Goal: Use online tool/utility: Utilize a website feature to perform a specific function

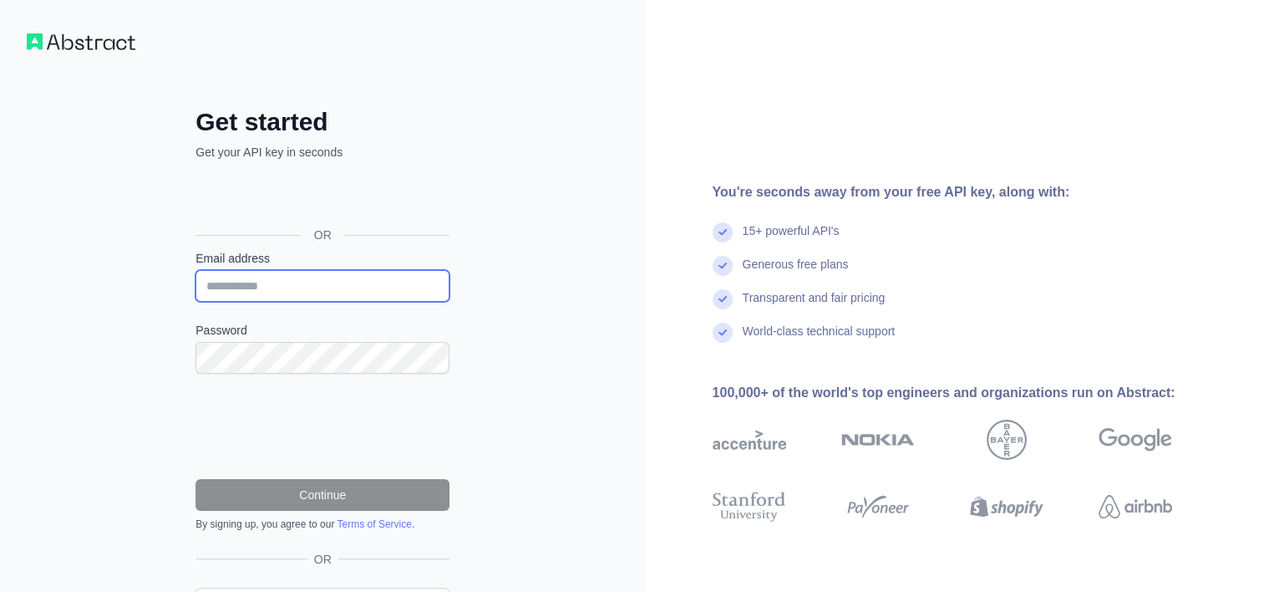
click at [275, 279] on input "Email address" at bounding box center [323, 286] width 254 height 32
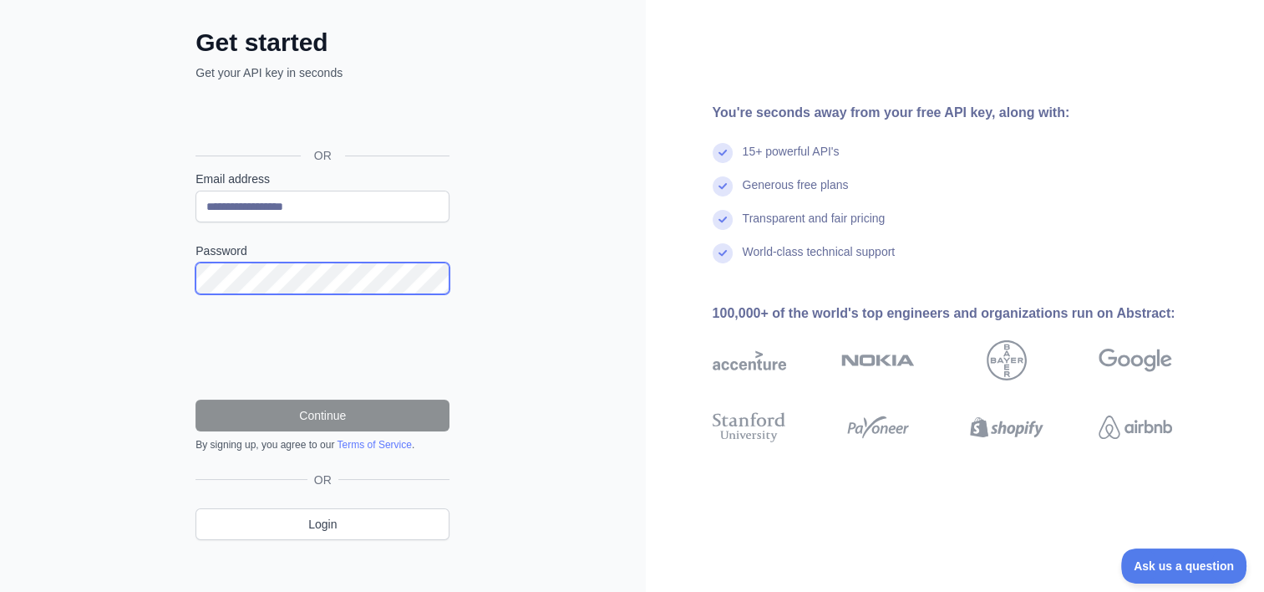
scroll to position [80, 0]
click at [1105, 142] on div "15+ powerful API's" at bounding box center [969, 158] width 513 height 33
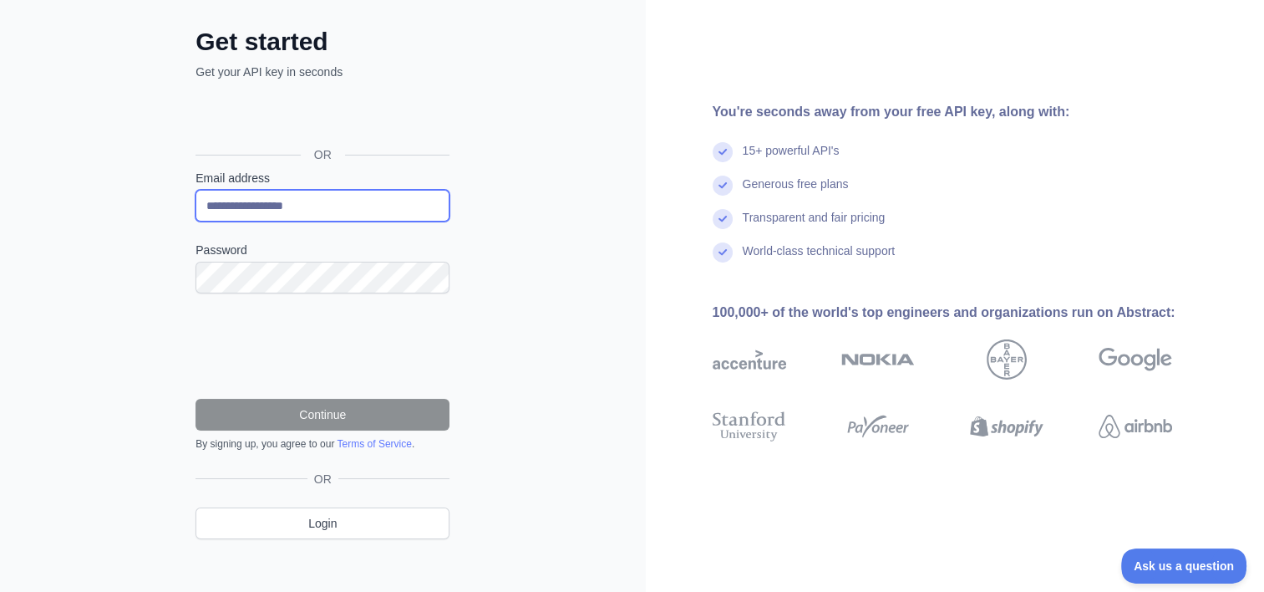
click at [207, 201] on input "**********" at bounding box center [323, 206] width 254 height 32
type input "**********"
click at [1136, 182] on div "Generous free plans" at bounding box center [969, 191] width 513 height 33
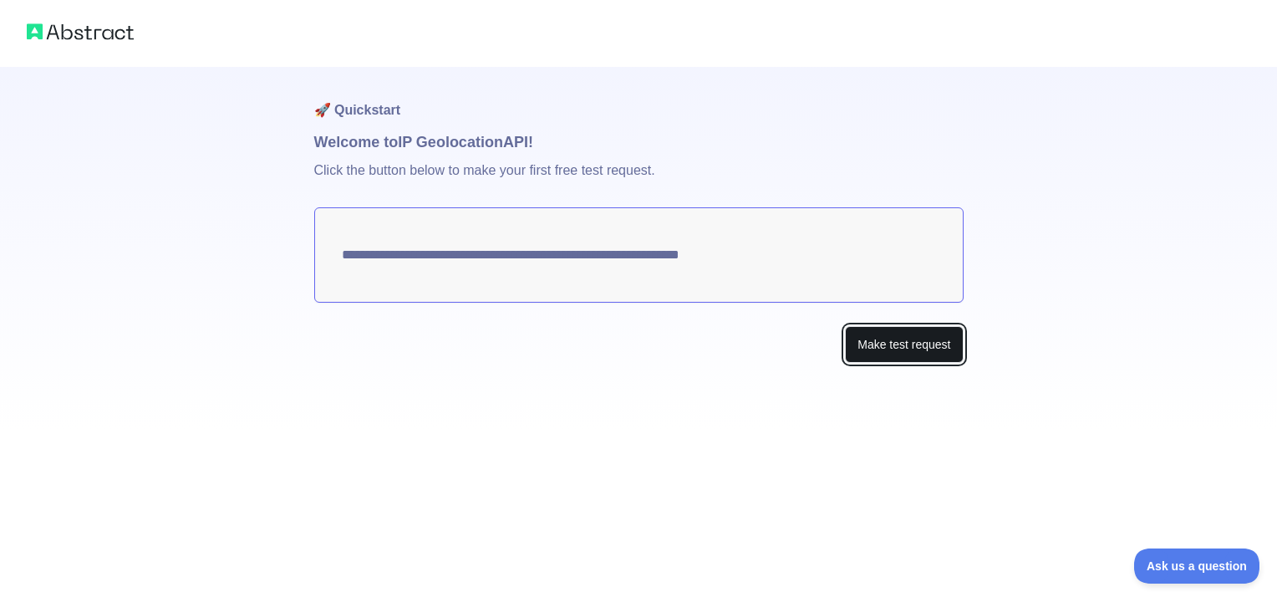
click at [898, 347] on button "Make test request" at bounding box center [904, 345] width 118 height 38
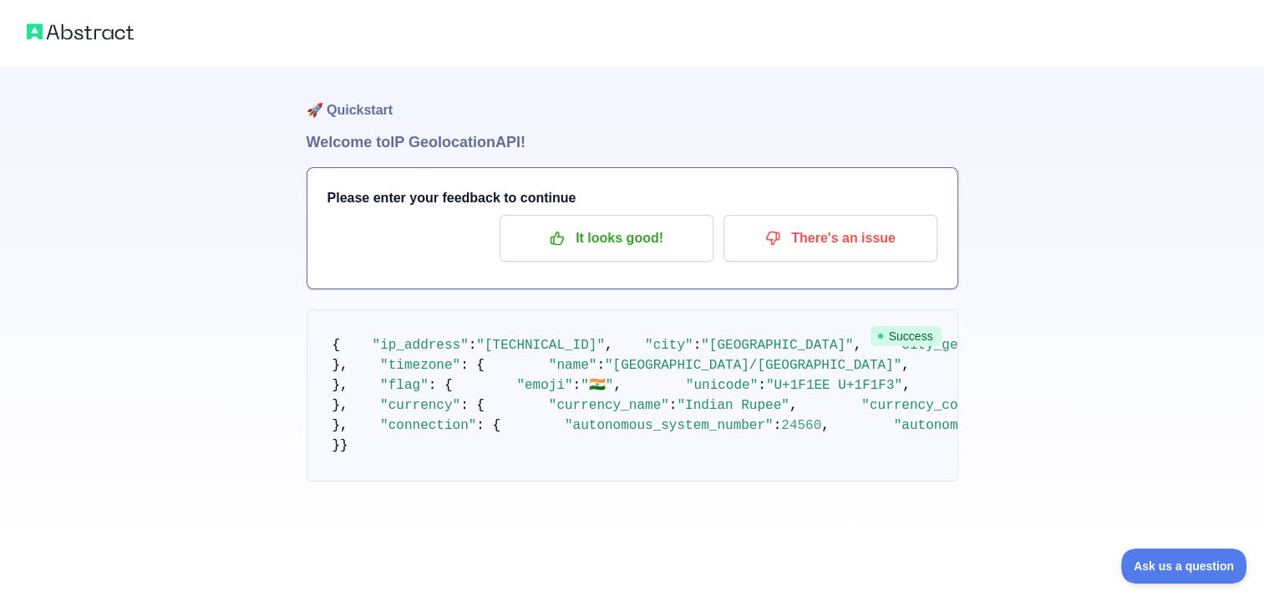
click at [337, 330] on pre "{ "ip_address" : "106.219.174.184" , "city" : "New Delhi" , "city_geoname_id" :…" at bounding box center [633, 395] width 652 height 172
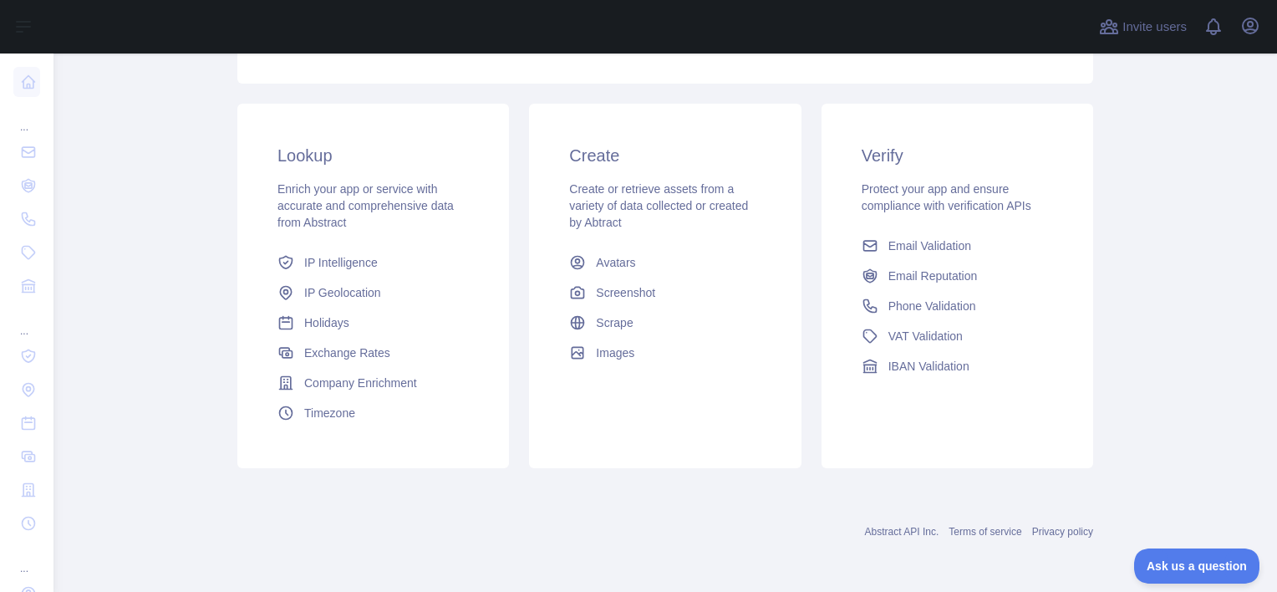
scroll to position [241, 0]
click at [343, 261] on span "IP Intelligence" at bounding box center [341, 262] width 74 height 17
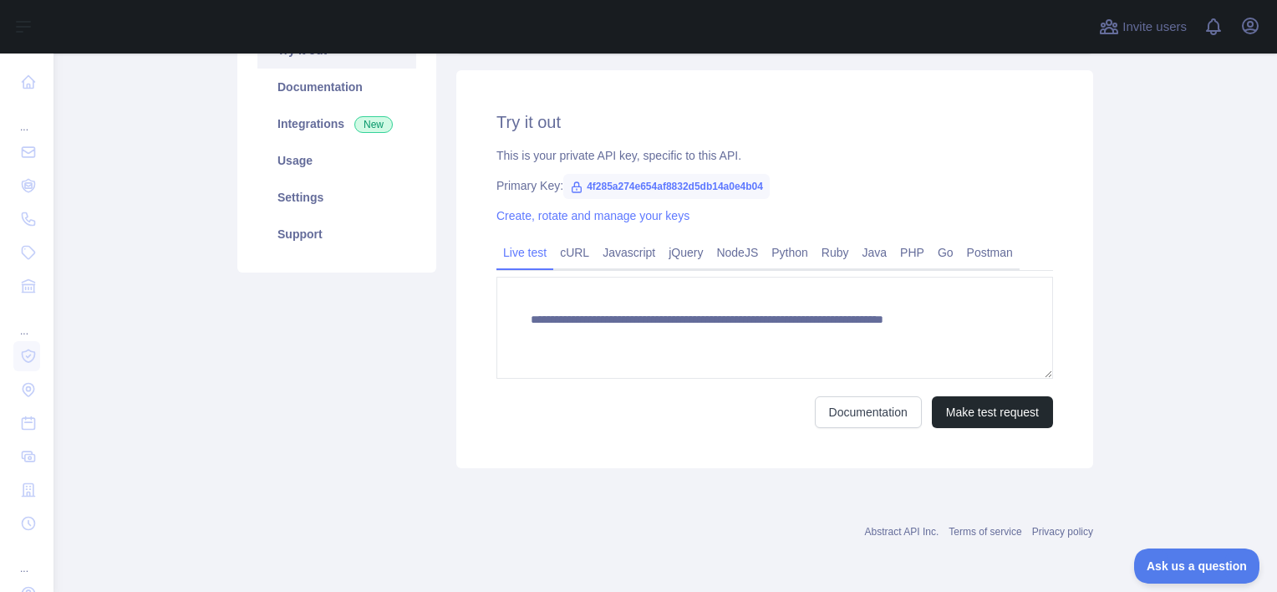
scroll to position [201, 0]
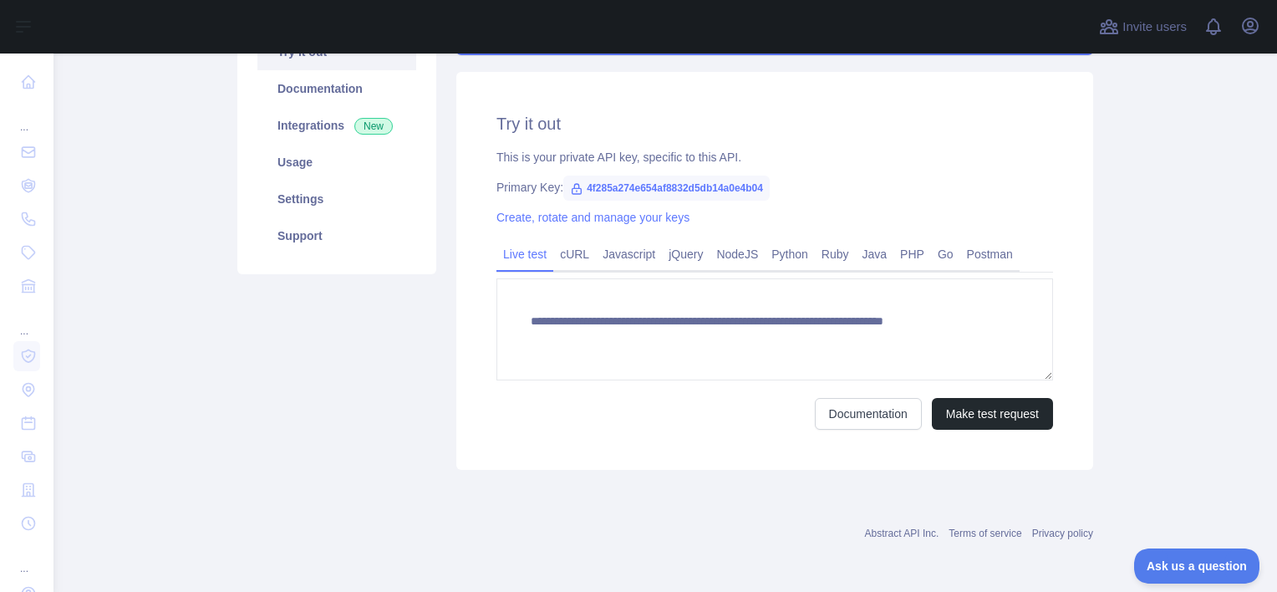
type textarea "**********"
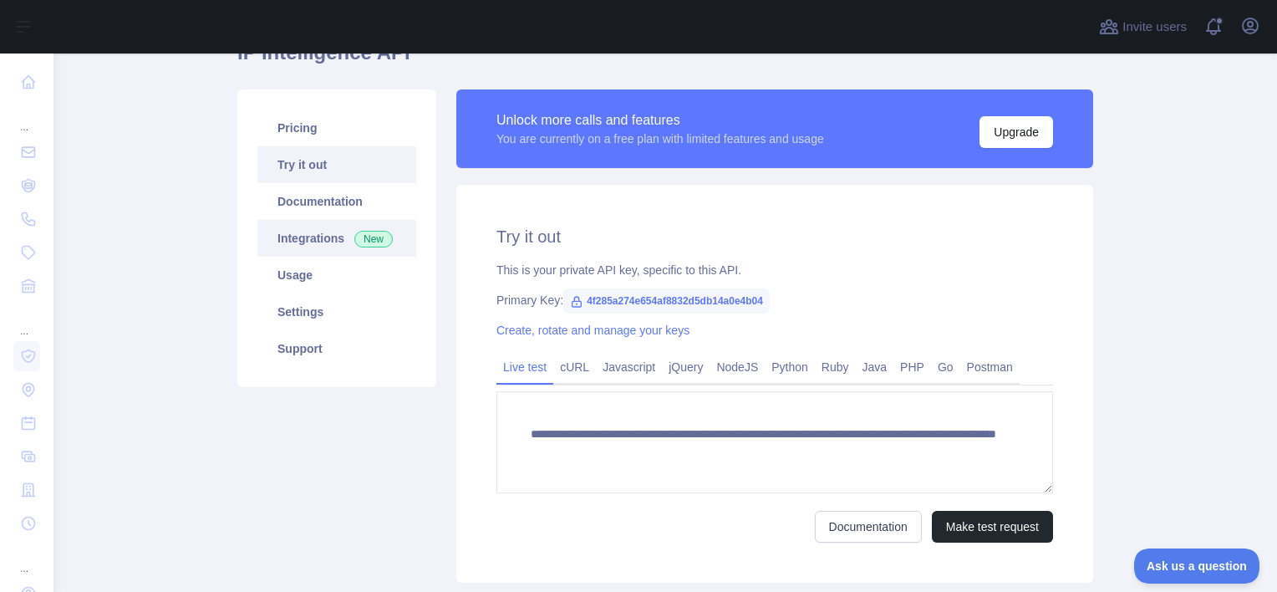
scroll to position [80, 0]
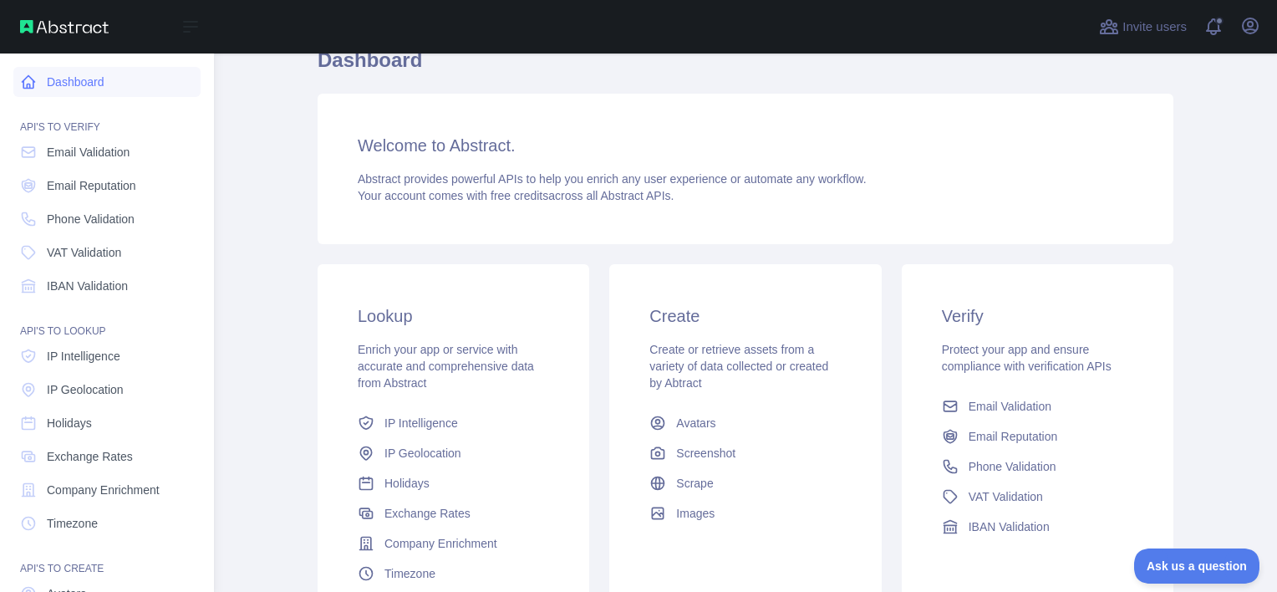
click at [107, 84] on link "Dashboard" at bounding box center [106, 82] width 187 height 30
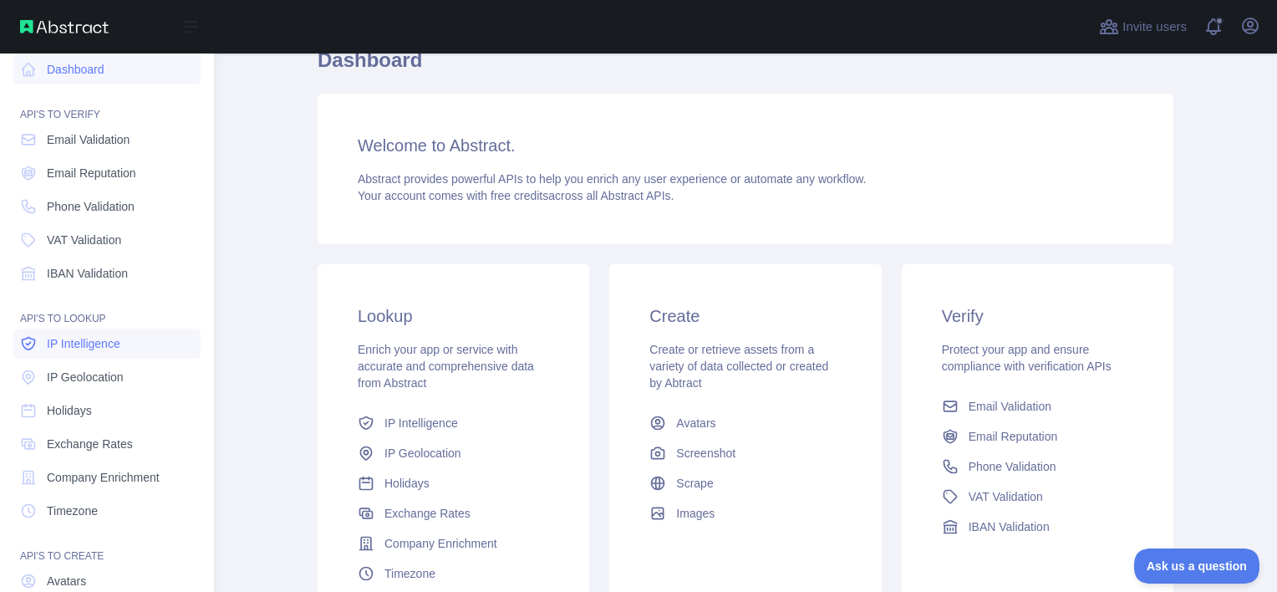
scroll to position [13, 0]
click at [90, 338] on span "IP Intelligence" at bounding box center [84, 342] width 74 height 17
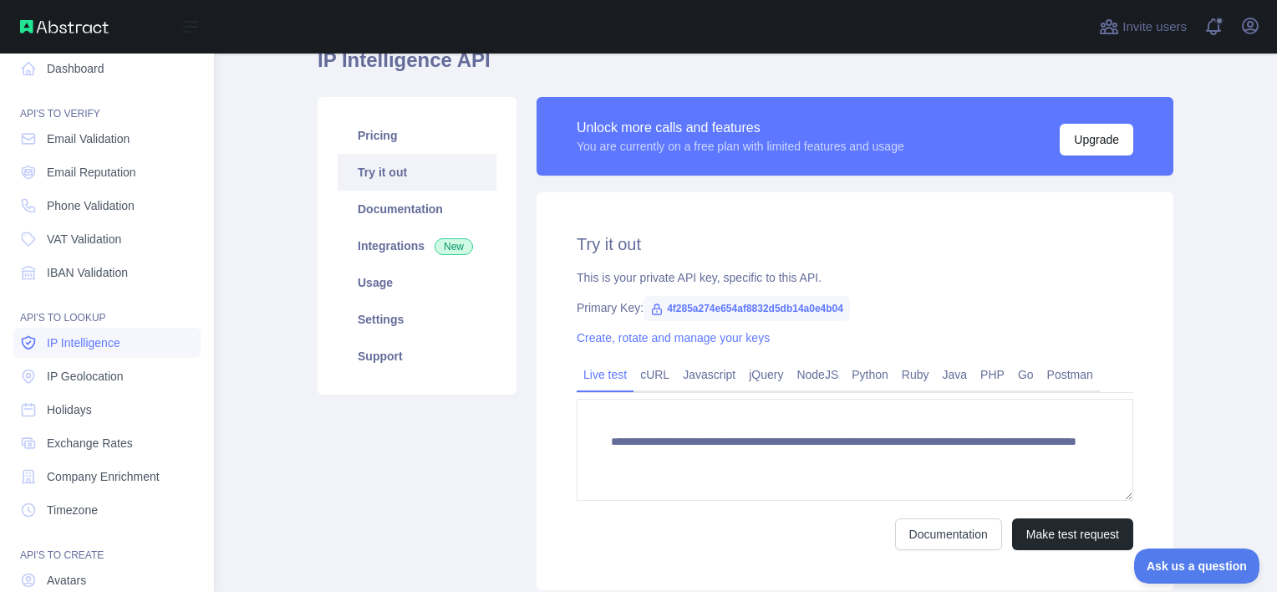
scroll to position [80, 0]
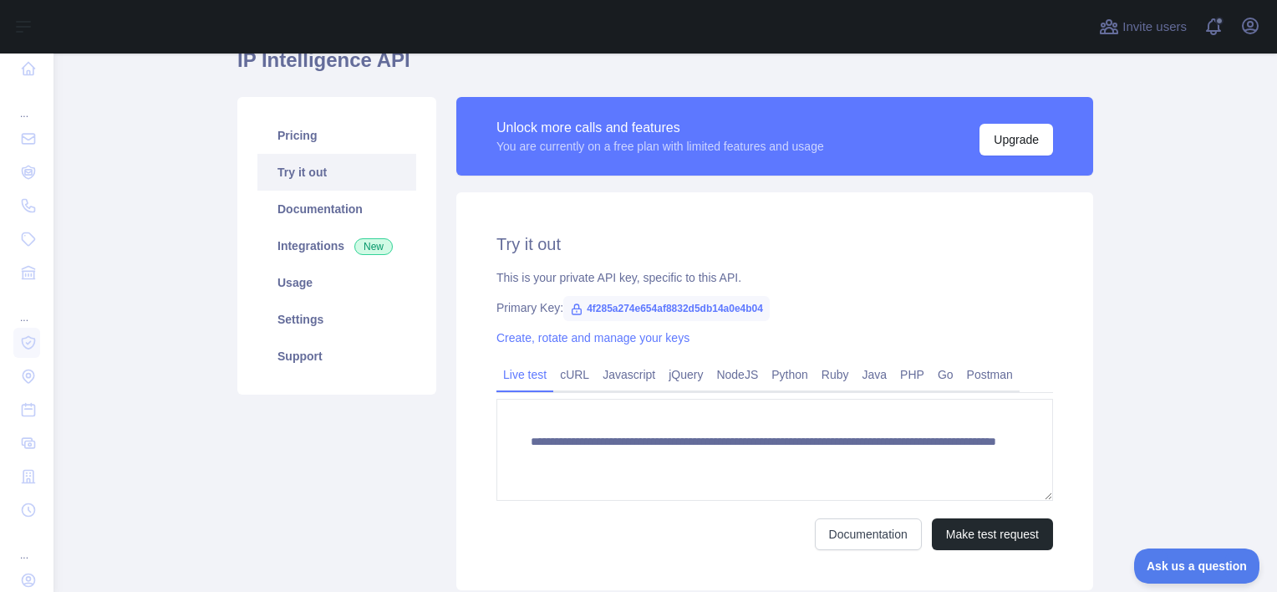
drag, startPoint x: 568, startPoint y: 369, endPoint x: 512, endPoint y: 368, distance: 56.0
click at [568, 369] on link "cURL" at bounding box center [574, 374] width 43 height 27
click at [512, 368] on link "Live test" at bounding box center [524, 374] width 57 height 27
click at [332, 140] on link "Pricing" at bounding box center [336, 135] width 159 height 37
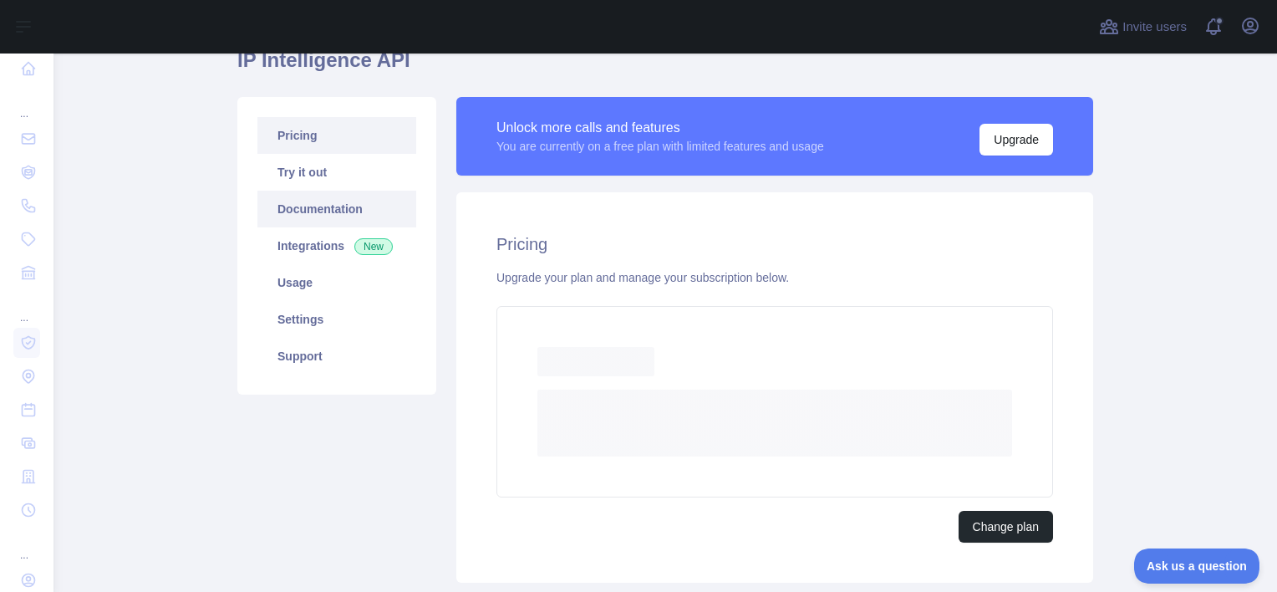
click at [341, 204] on link "Documentation" at bounding box center [336, 209] width 159 height 37
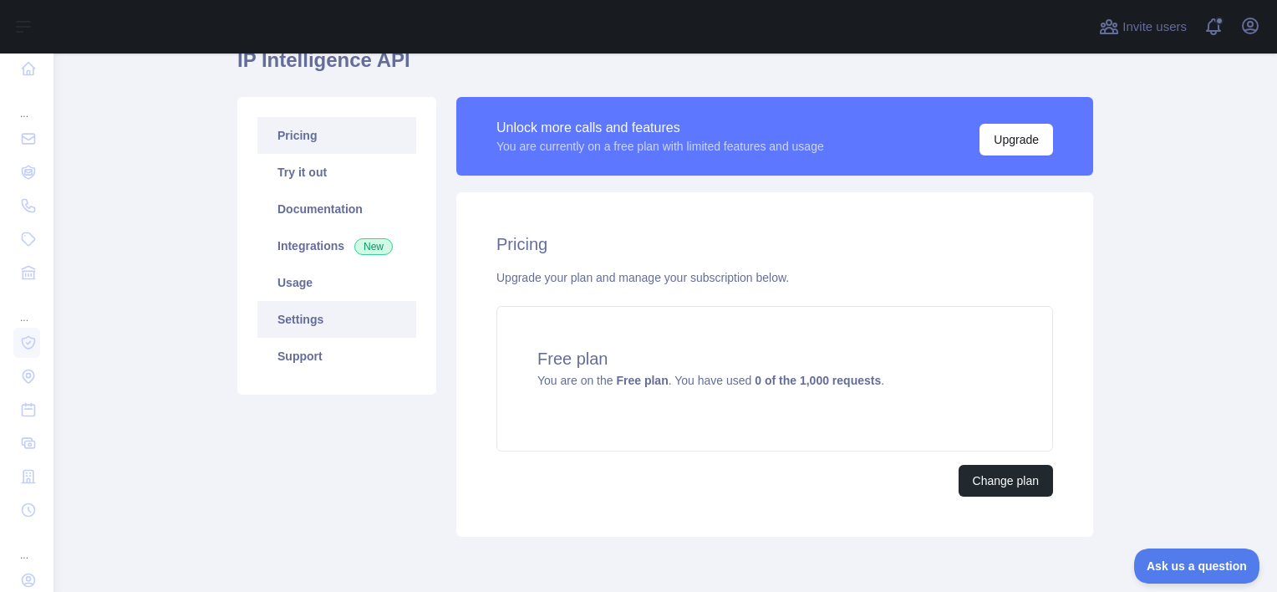
click at [295, 317] on link "Settings" at bounding box center [336, 319] width 159 height 37
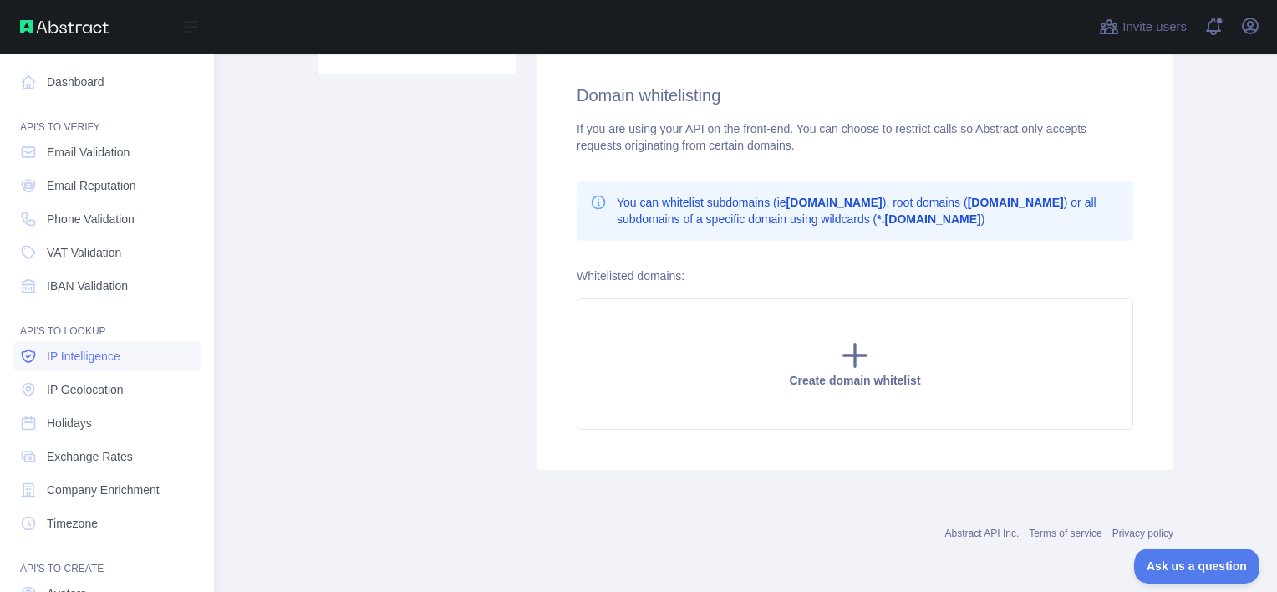
click at [99, 347] on link "IP Intelligence" at bounding box center [106, 356] width 187 height 30
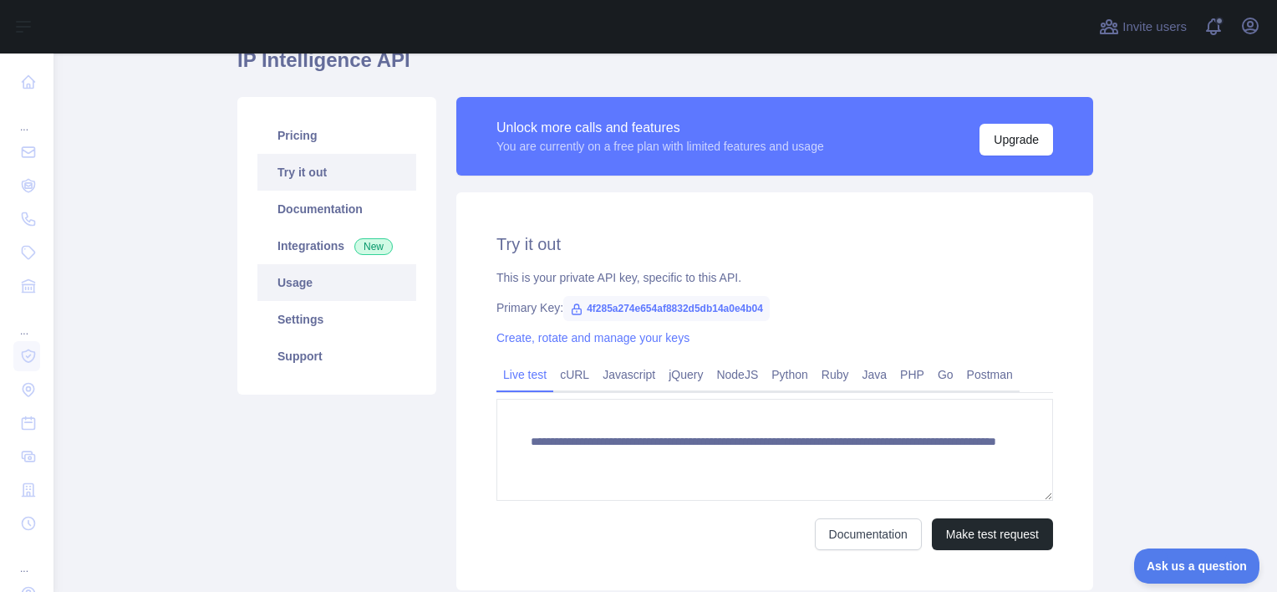
scroll to position [80, 0]
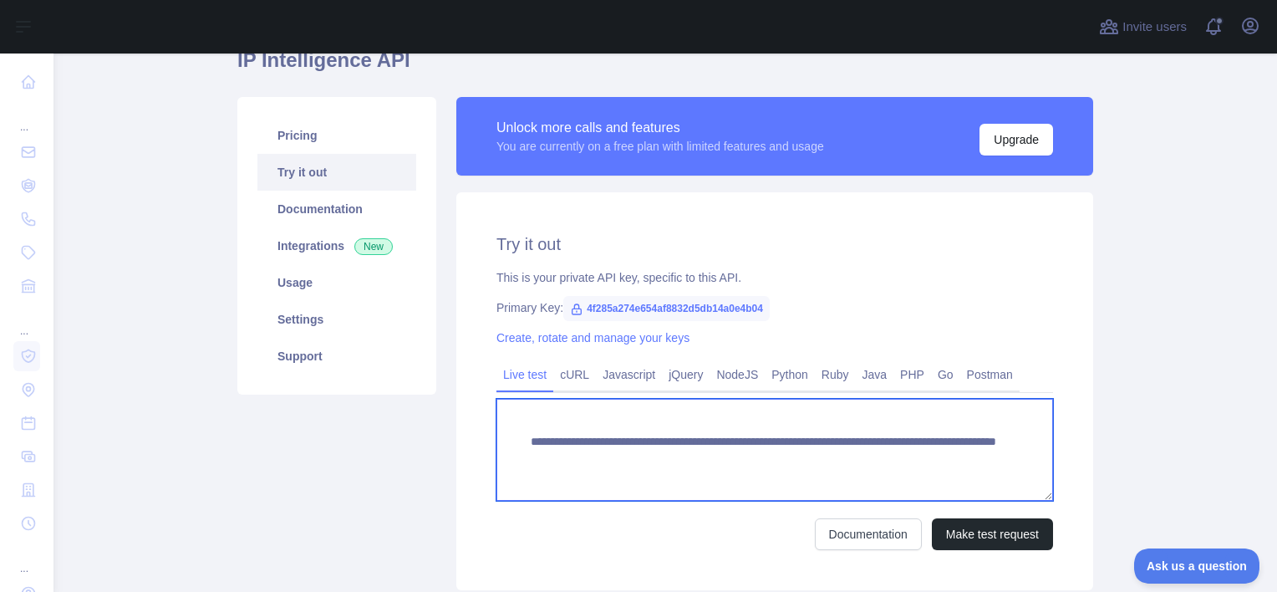
drag, startPoint x: 942, startPoint y: 460, endPoint x: 842, endPoint y: 466, distance: 99.7
click at [842, 466] on textarea "**********" at bounding box center [774, 450] width 556 height 102
paste textarea "**********"
type textarea "**********"
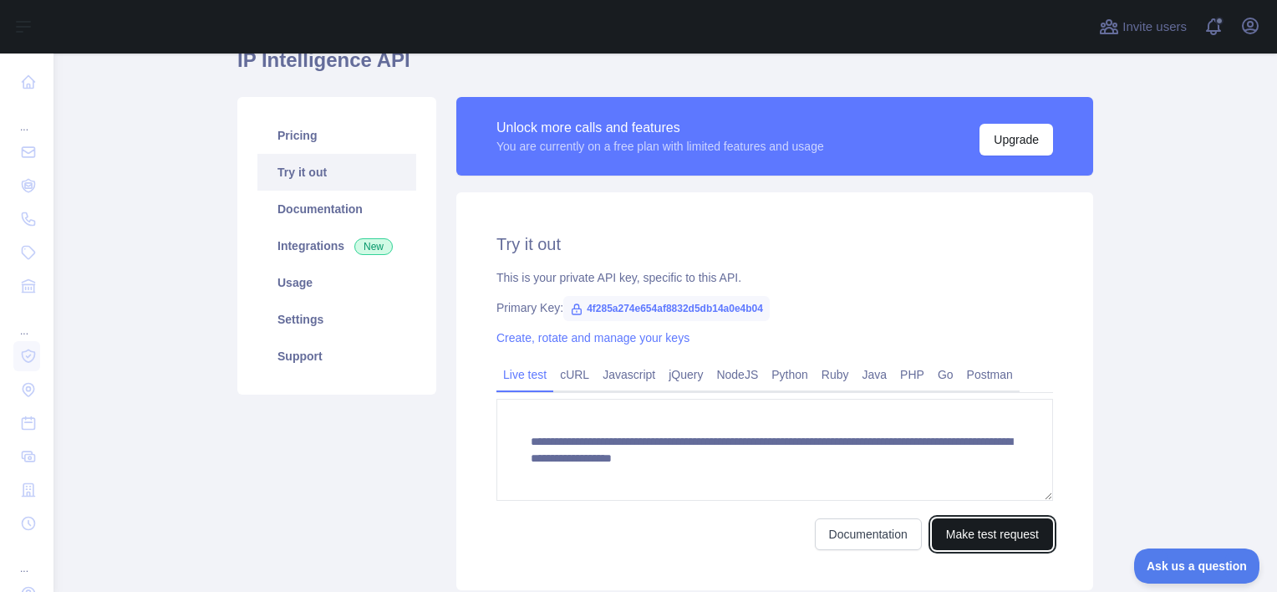
click at [951, 532] on button "Make test request" at bounding box center [992, 534] width 121 height 32
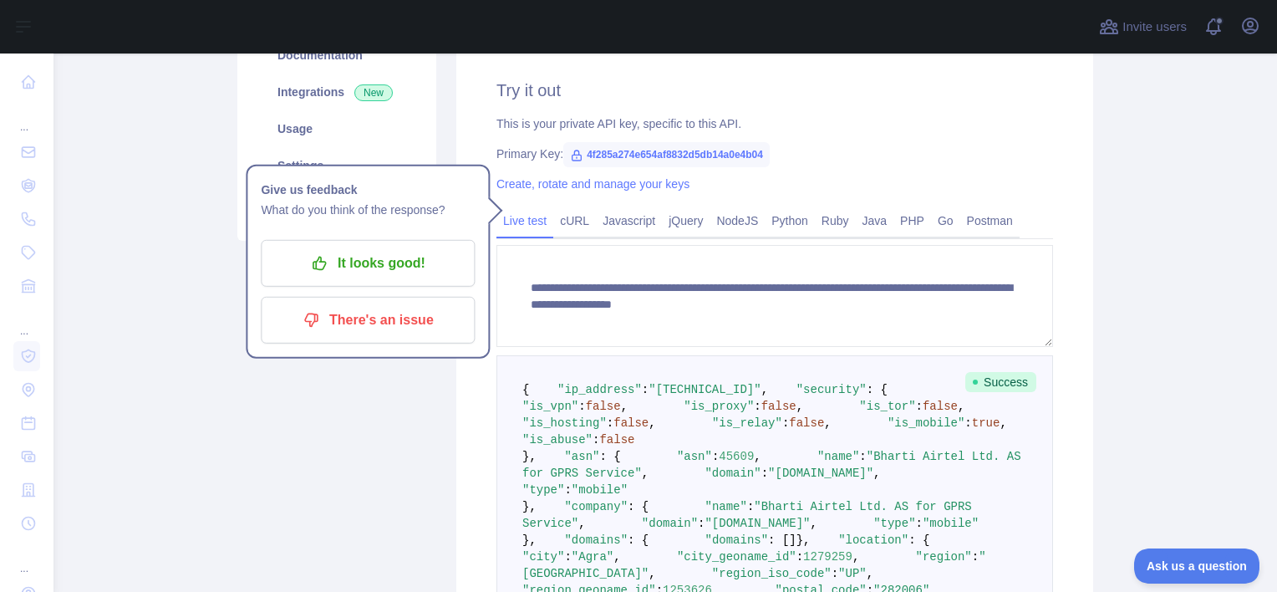
scroll to position [0, 0]
